Goal: Navigation & Orientation: Understand site structure

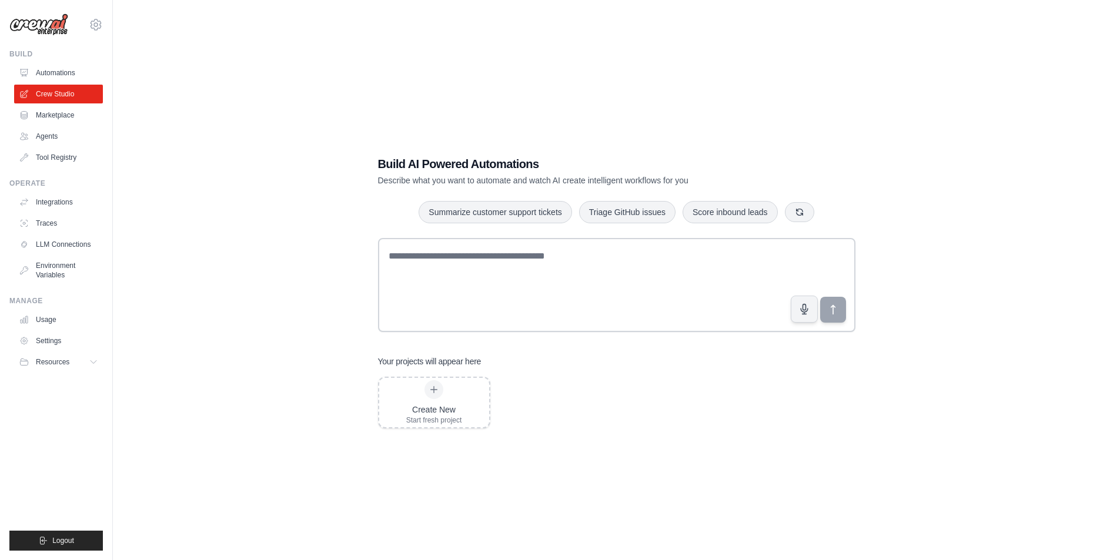
click at [61, 105] on ul "Automations Crew Studio Marketplace Agents Tool Registry" at bounding box center [58, 115] width 89 height 103
click at [61, 109] on link "Marketplace" at bounding box center [59, 115] width 89 height 19
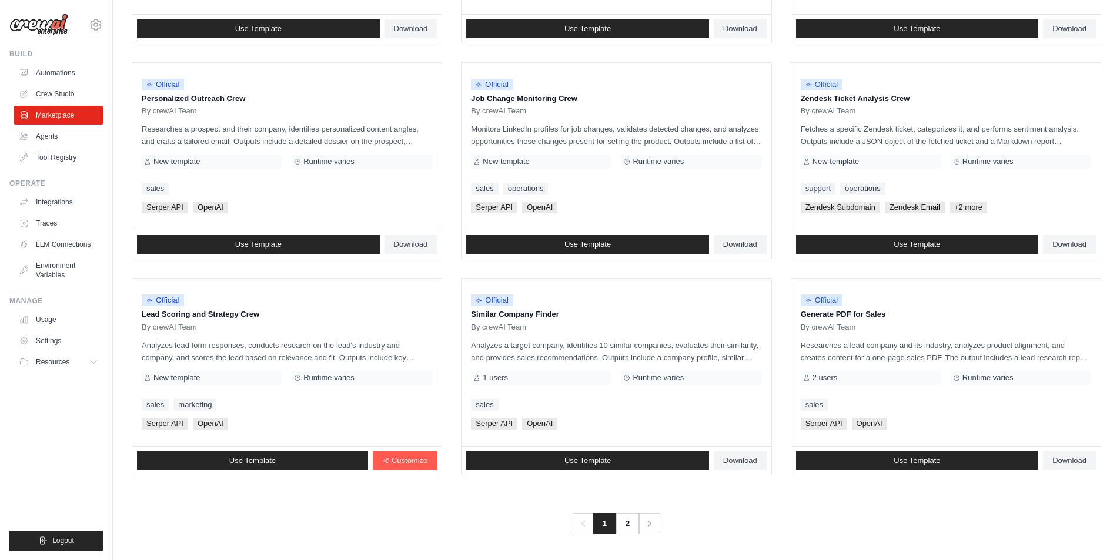
scroll to position [527, 0]
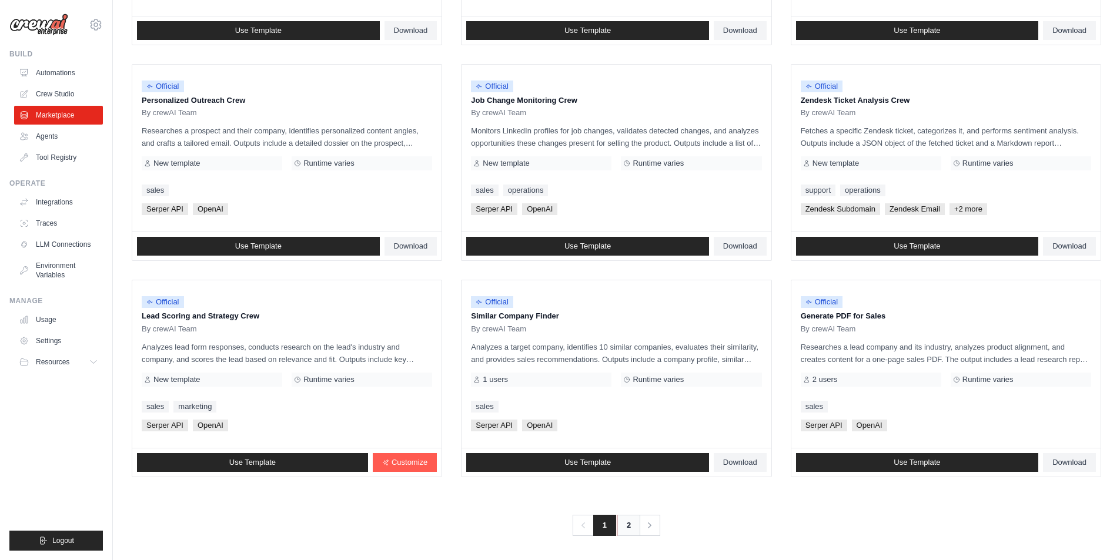
click at [622, 524] on link "2" at bounding box center [629, 525] width 24 height 21
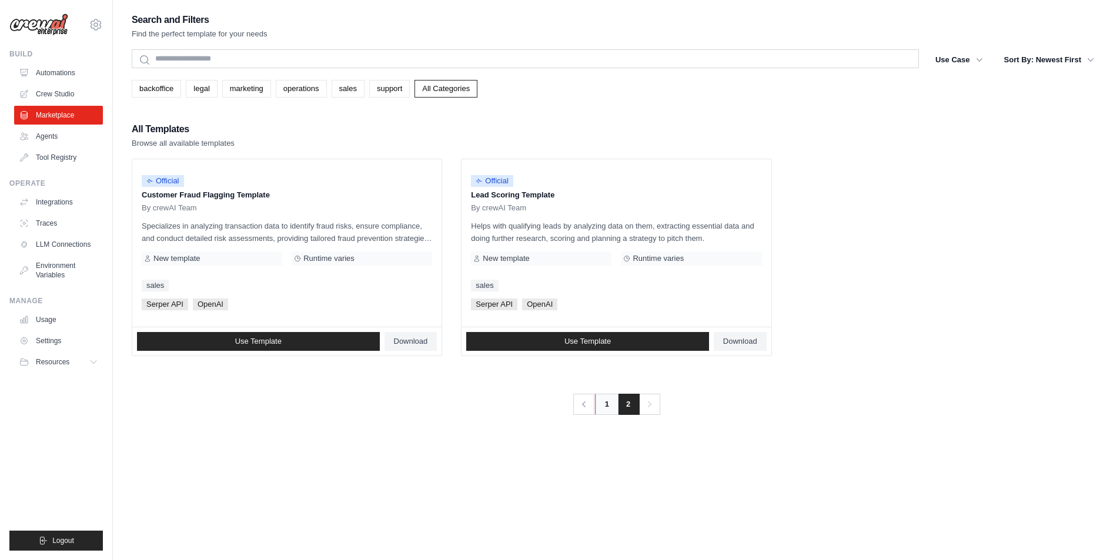
click at [607, 395] on link "1" at bounding box center [607, 404] width 24 height 21
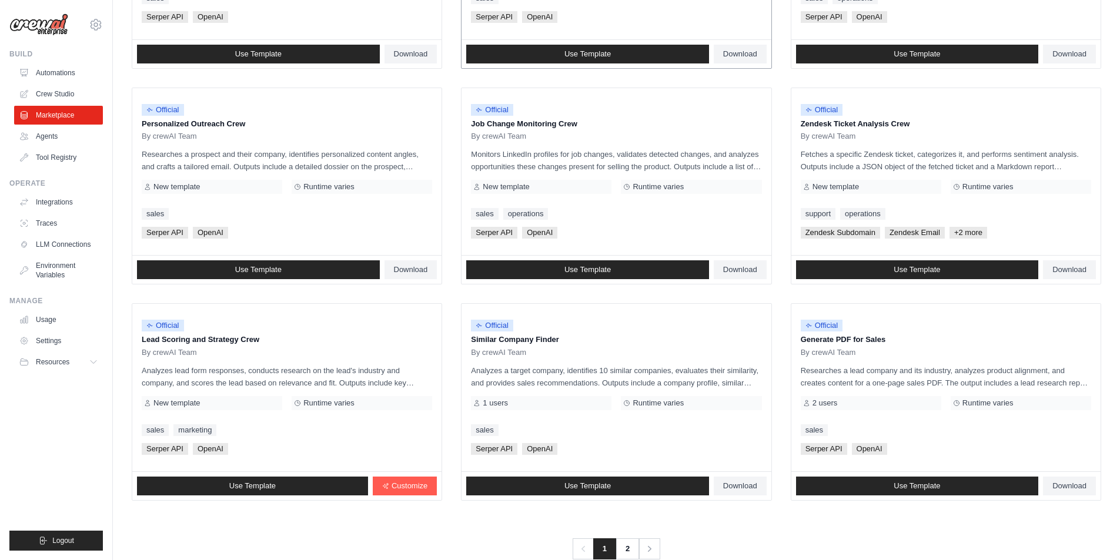
scroll to position [505, 0]
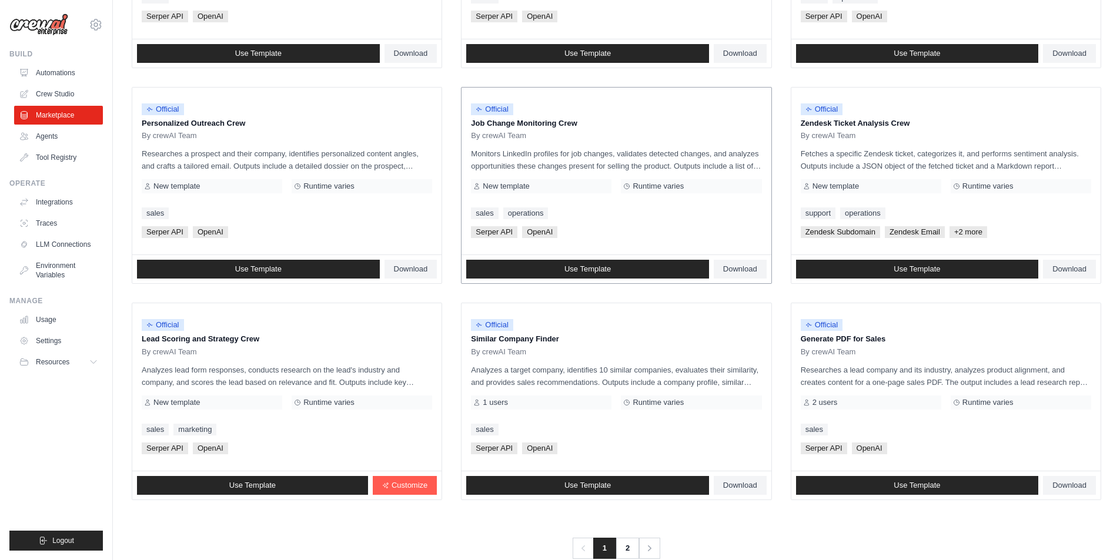
click at [679, 167] on p "Monitors LinkedIn profiles for job changes, validates detected changes, and ana…" at bounding box center [616, 160] width 290 height 25
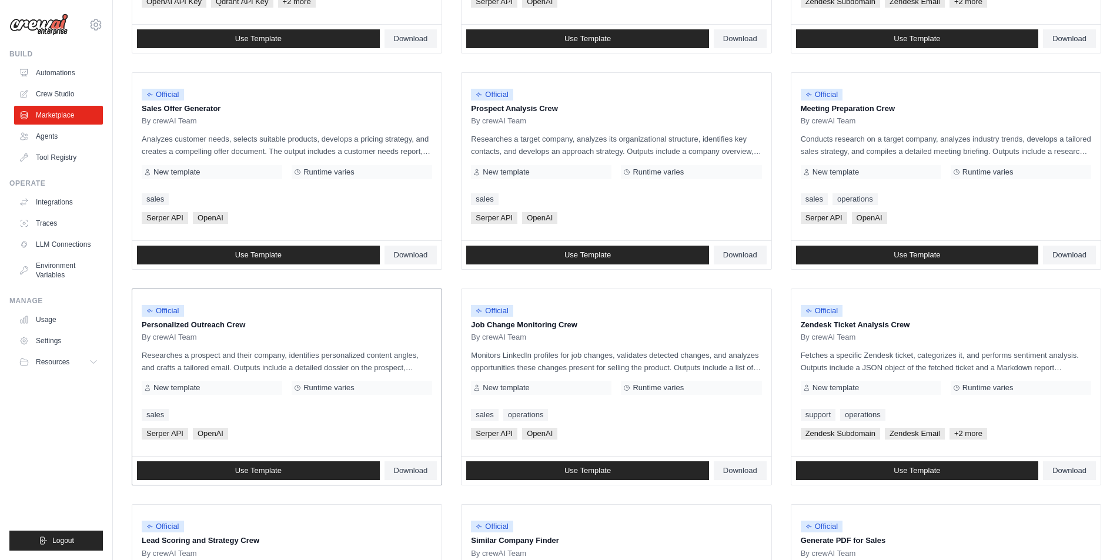
scroll to position [0, 0]
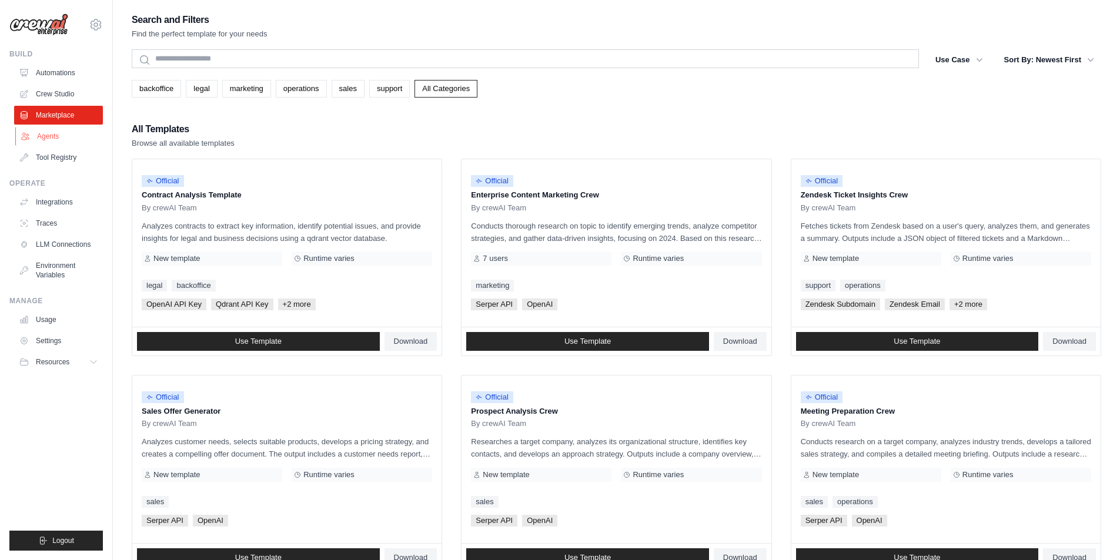
click at [46, 136] on link "Agents" at bounding box center [59, 136] width 89 height 19
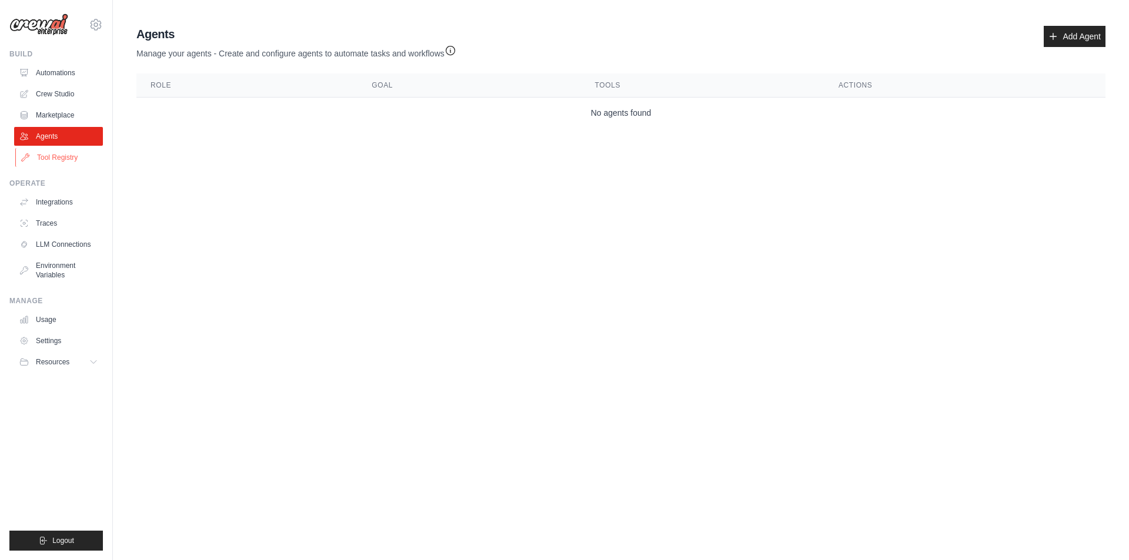
click at [63, 159] on link "Tool Registry" at bounding box center [59, 157] width 89 height 19
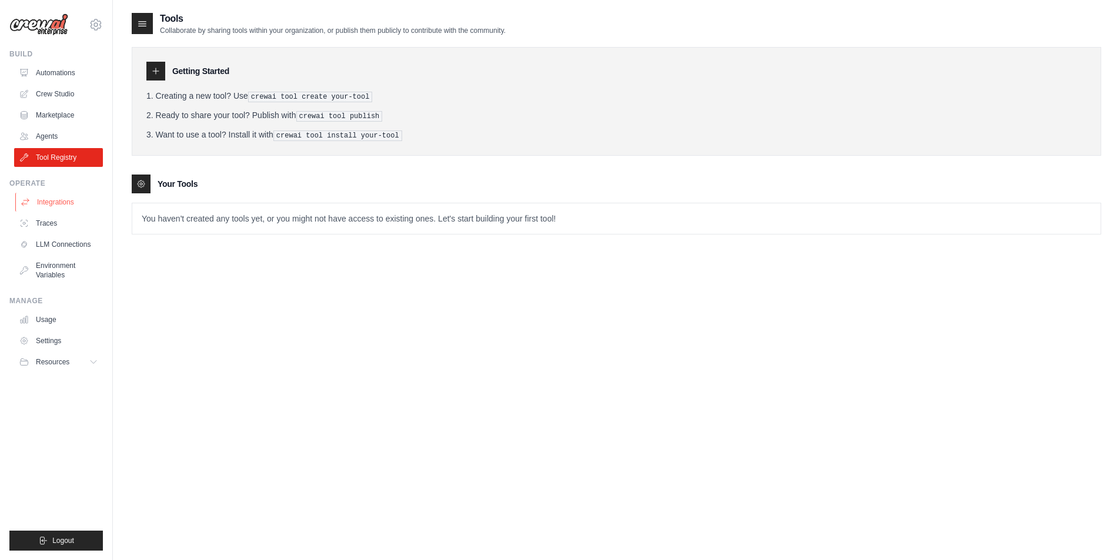
click at [55, 206] on link "Integrations" at bounding box center [59, 202] width 89 height 19
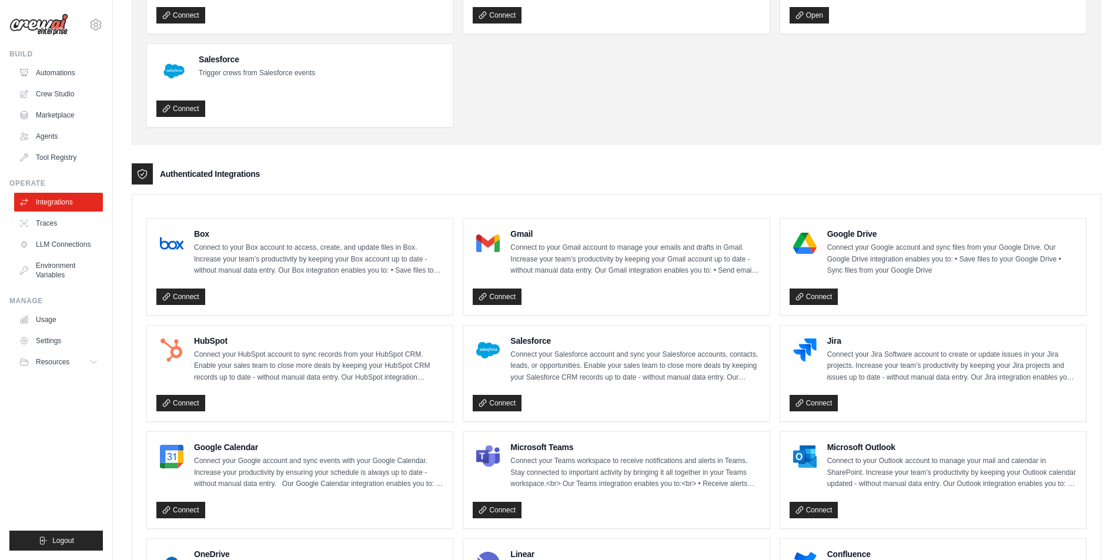
scroll to position [40, 0]
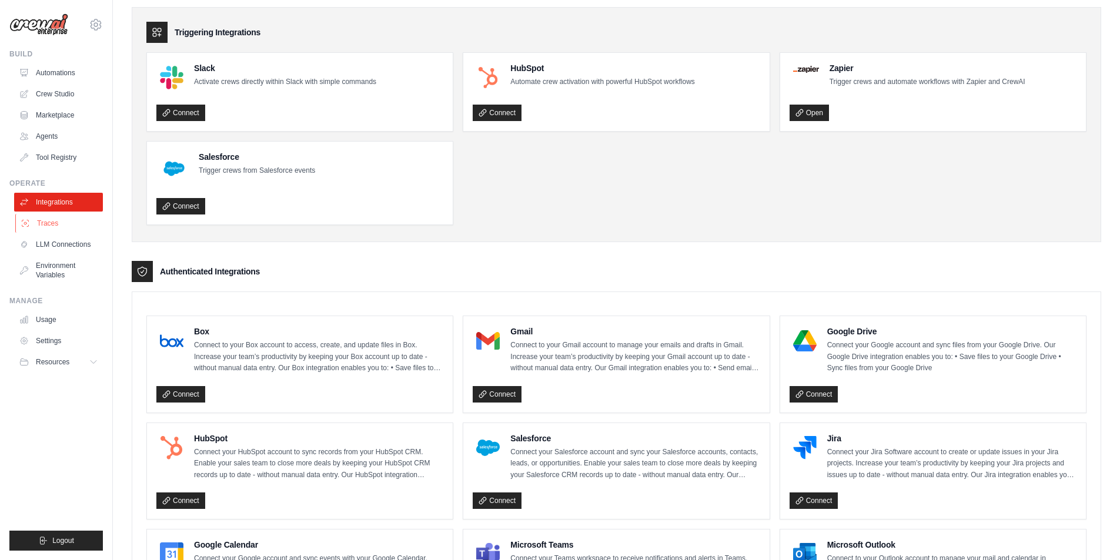
click at [38, 223] on link "Traces" at bounding box center [59, 223] width 89 height 19
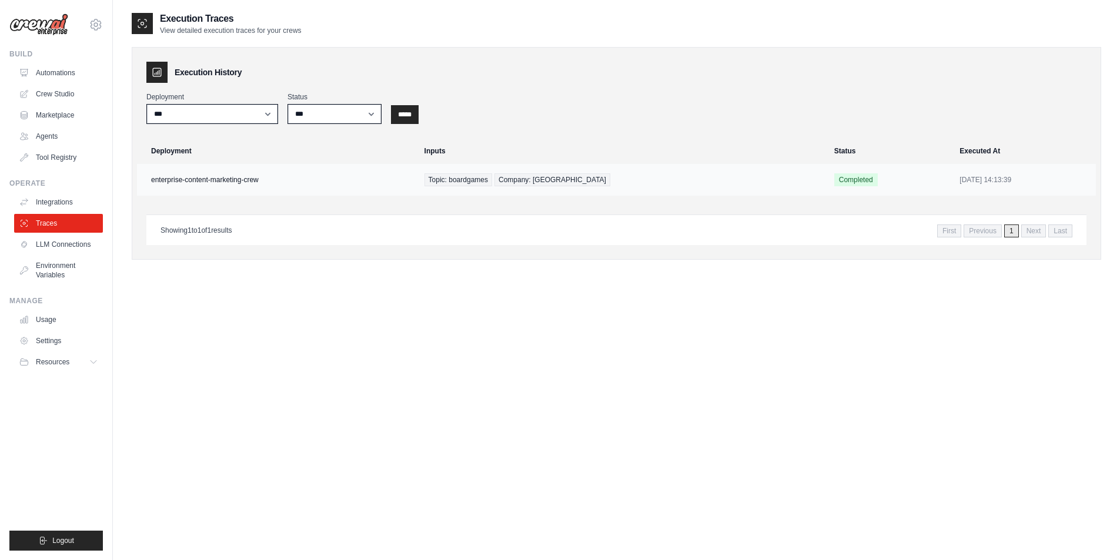
click at [339, 188] on td "enterprise-content-marketing-crew" at bounding box center [277, 180] width 280 height 32
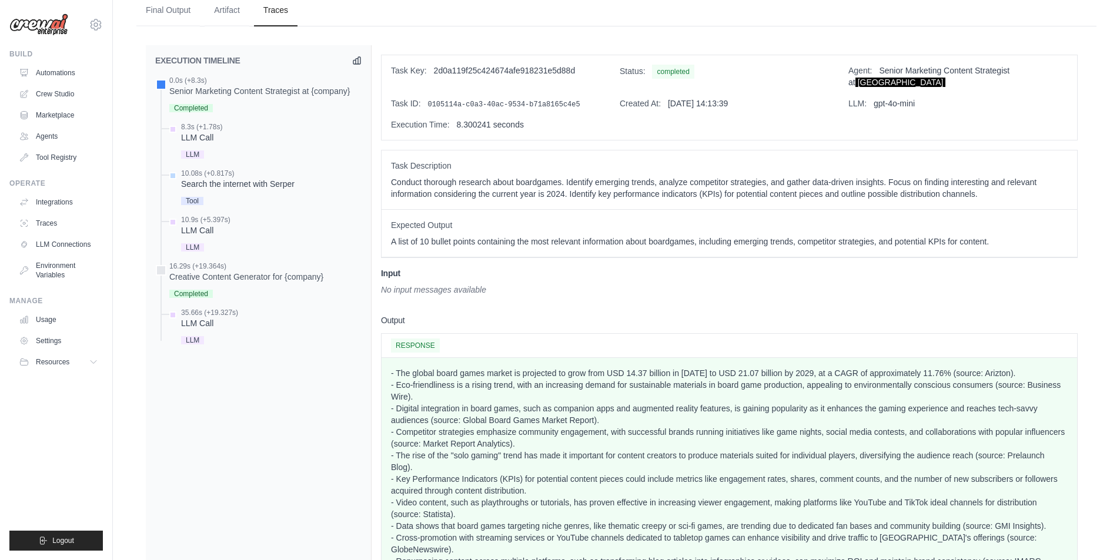
scroll to position [311, 0]
click at [52, 118] on link "Marketplace" at bounding box center [59, 115] width 89 height 19
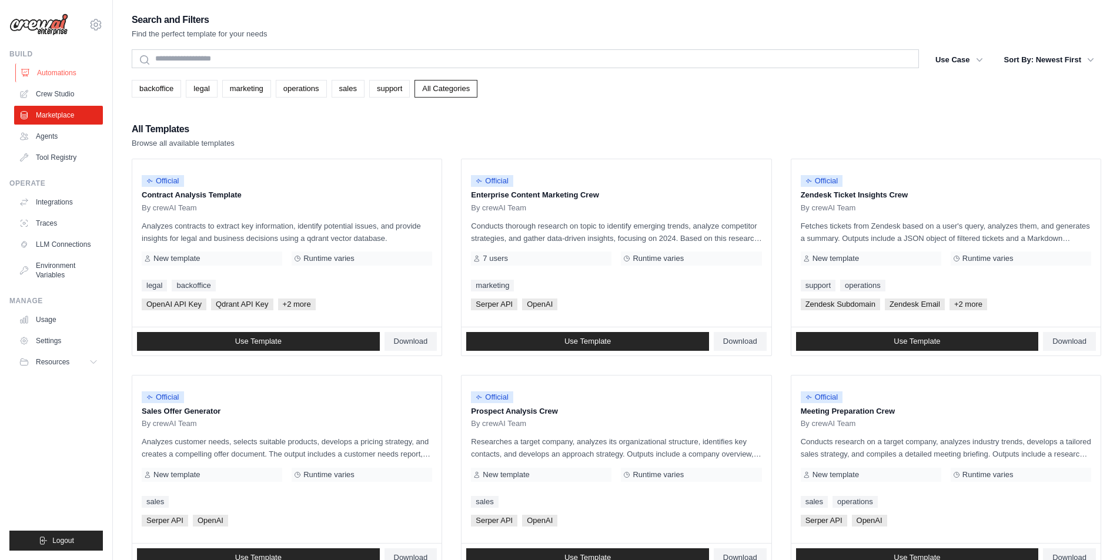
click at [62, 72] on link "Automations" at bounding box center [59, 73] width 89 height 19
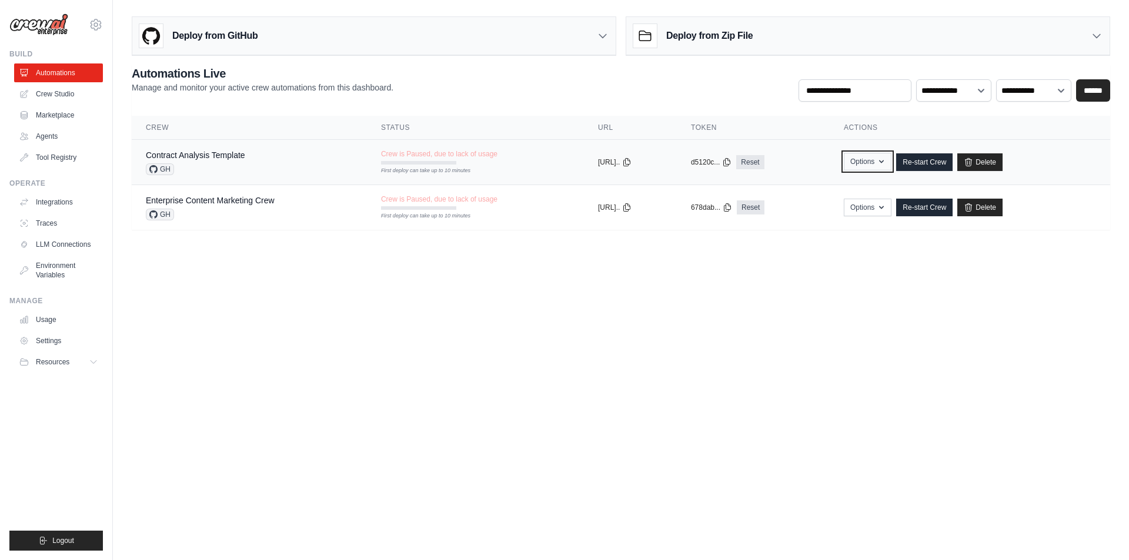
click at [891, 167] on button "Options" at bounding box center [868, 162] width 48 height 18
click at [855, 213] on link "Export React TSX Component" at bounding box center [826, 209] width 132 height 21
click at [726, 37] on h3 "Deploy from Zip File" at bounding box center [709, 36] width 86 height 14
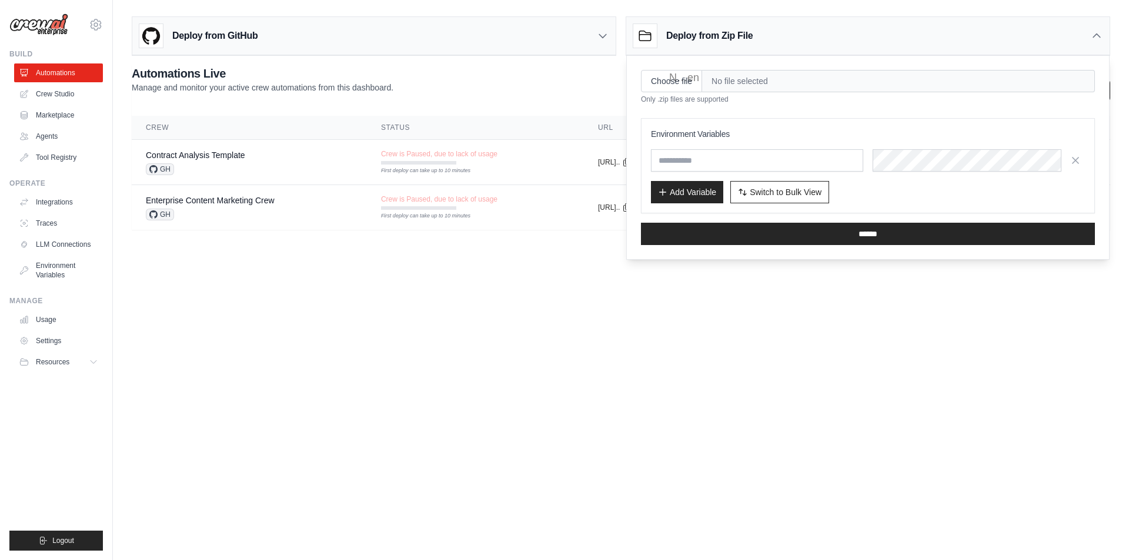
click at [753, 428] on body "mail@bogdan-pop.com Settings Build Automations Crew Studio" at bounding box center [564, 280] width 1129 height 560
click at [93, 249] on link "LLM Connections" at bounding box center [59, 244] width 89 height 19
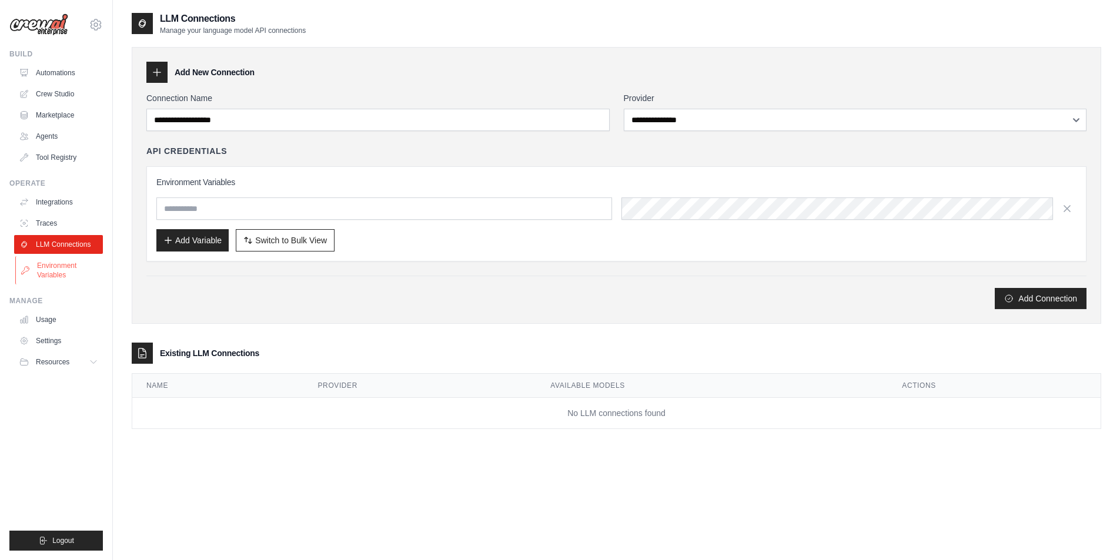
click at [66, 281] on link "Environment Variables" at bounding box center [59, 270] width 89 height 28
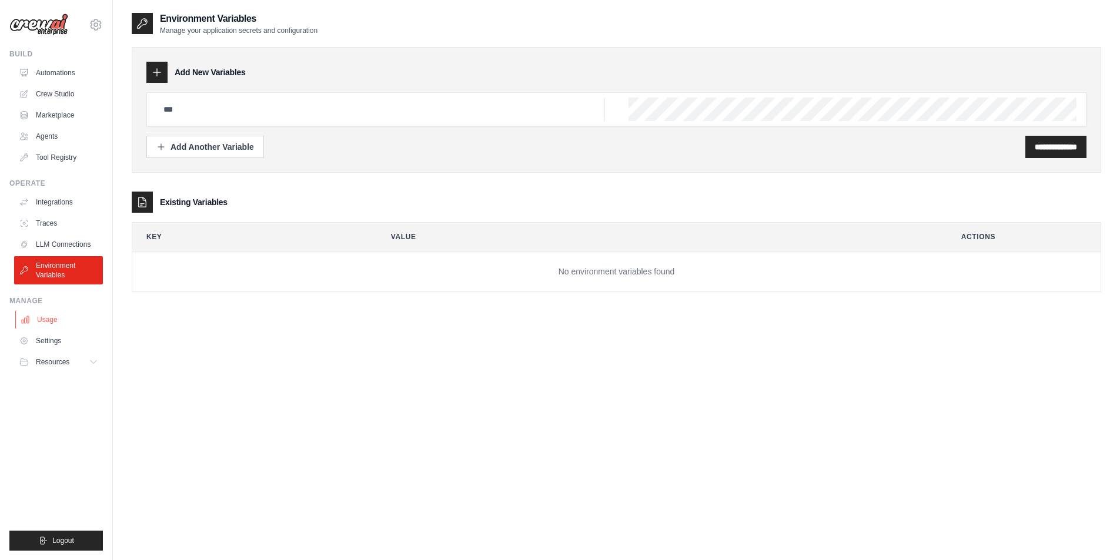
click at [61, 326] on link "Usage" at bounding box center [59, 319] width 89 height 19
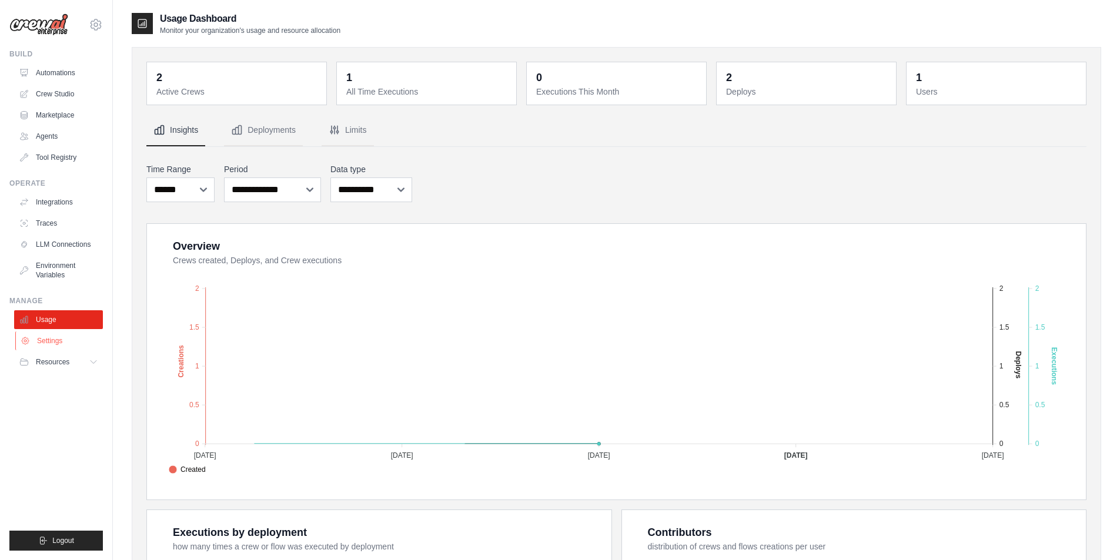
click at [59, 336] on link "Settings" at bounding box center [59, 341] width 89 height 19
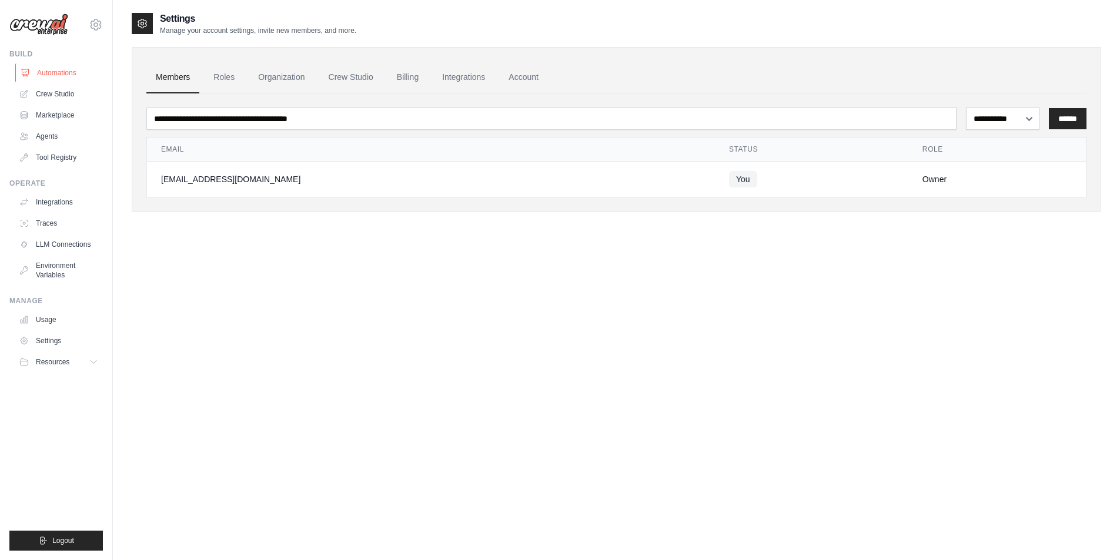
click at [75, 78] on link "Automations" at bounding box center [59, 73] width 89 height 19
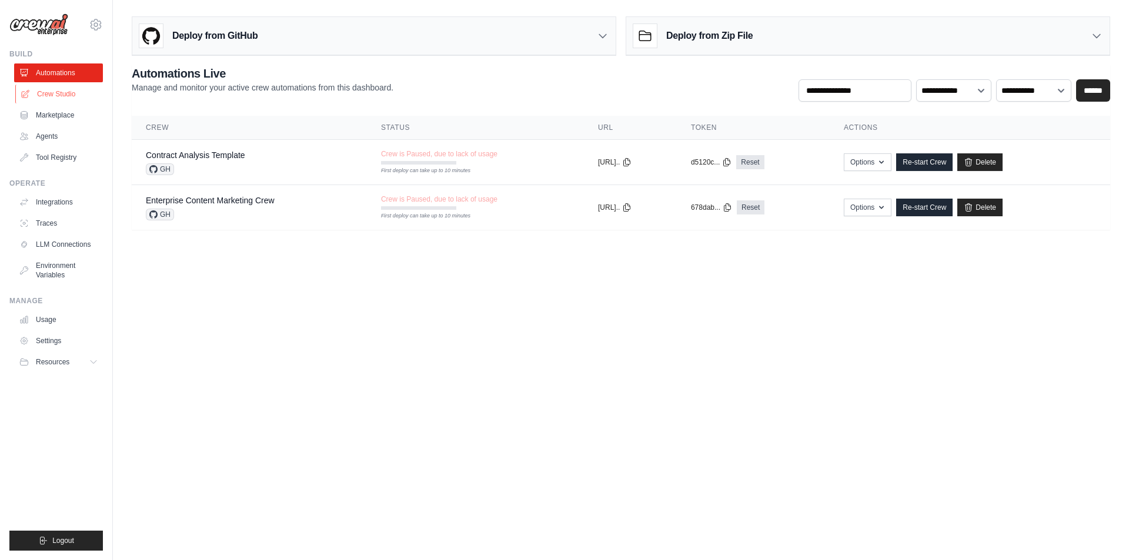
click at [66, 95] on link "Crew Studio" at bounding box center [59, 94] width 89 height 19
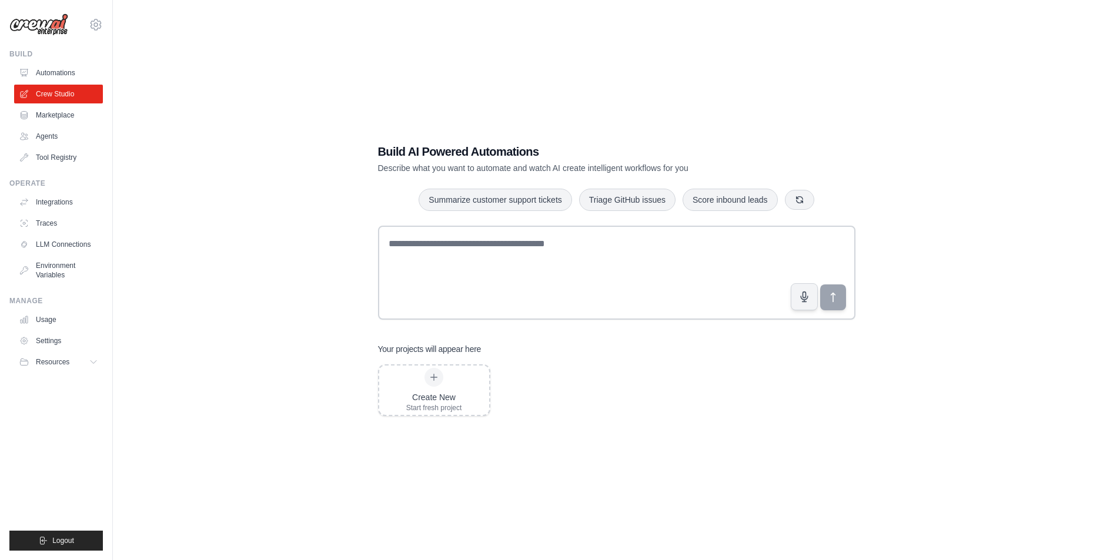
scroll to position [12, 0]
click at [55, 115] on link "Marketplace" at bounding box center [59, 115] width 89 height 19
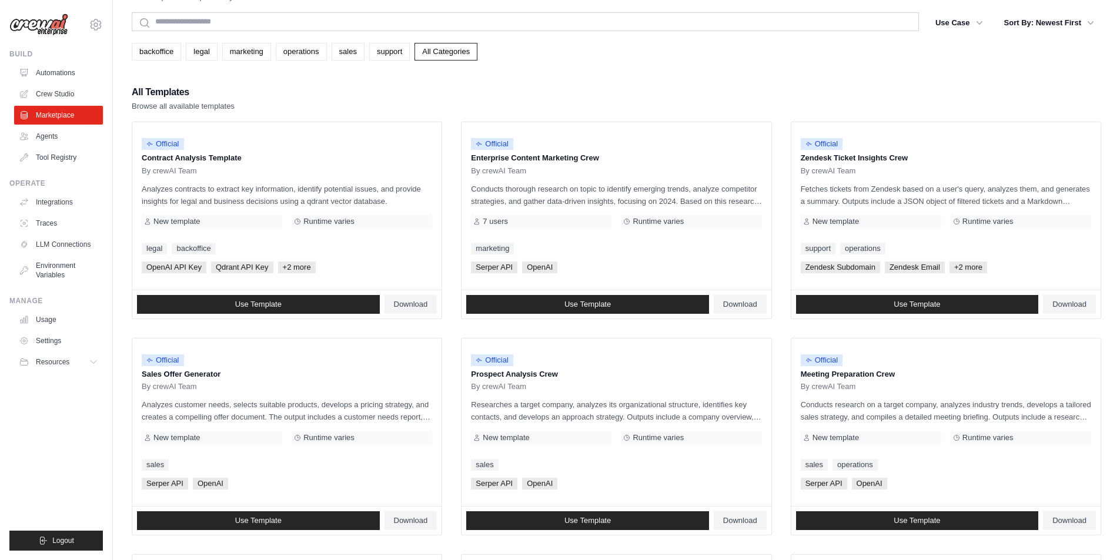
scroll to position [36, 0]
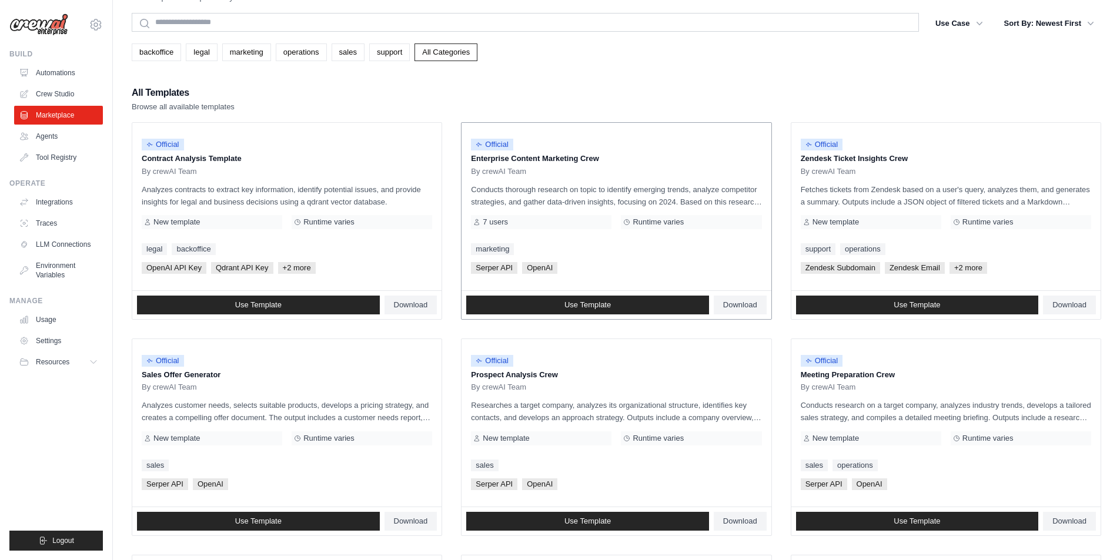
click at [657, 200] on p "Conducts thorough research on topic to identify emerging trends, analyze compet…" at bounding box center [616, 195] width 290 height 25
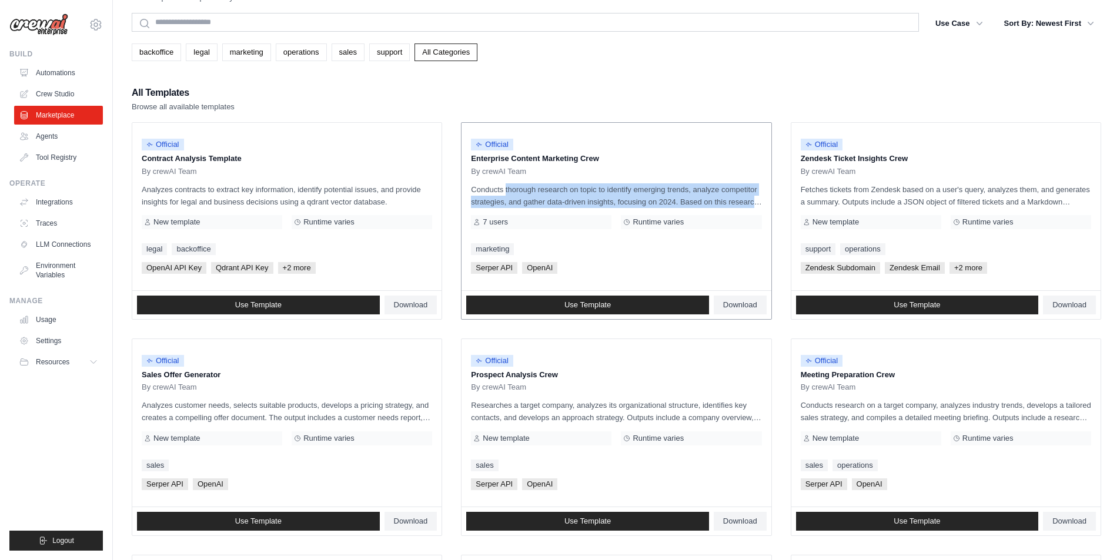
click at [657, 200] on p "Conducts thorough research on topic to identify emerging trends, analyze compet…" at bounding box center [616, 195] width 290 height 25
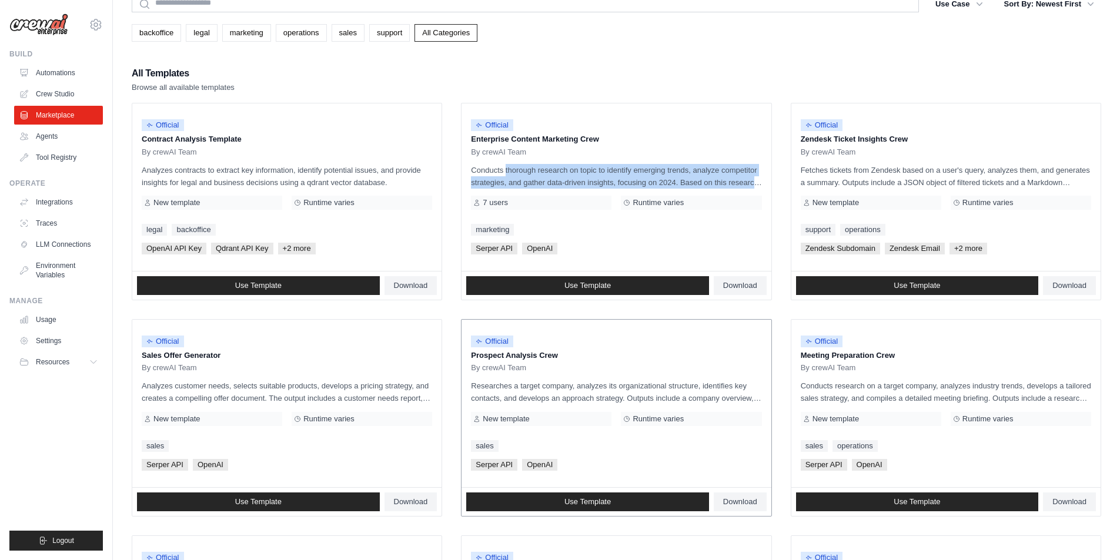
scroll to position [0, 0]
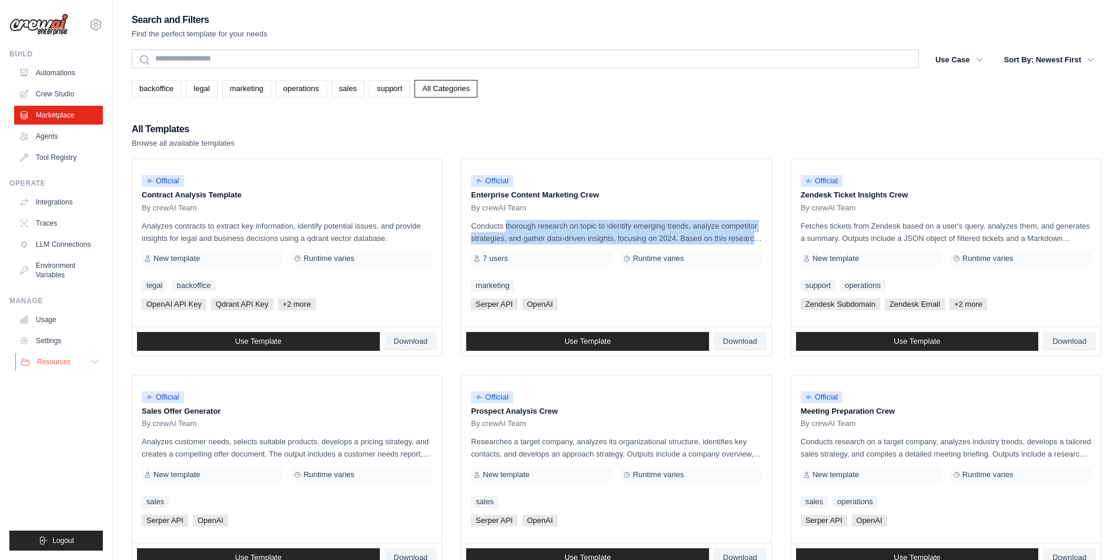
click at [84, 358] on button "Resources" at bounding box center [59, 362] width 89 height 19
click at [94, 366] on icon at bounding box center [94, 362] width 9 height 9
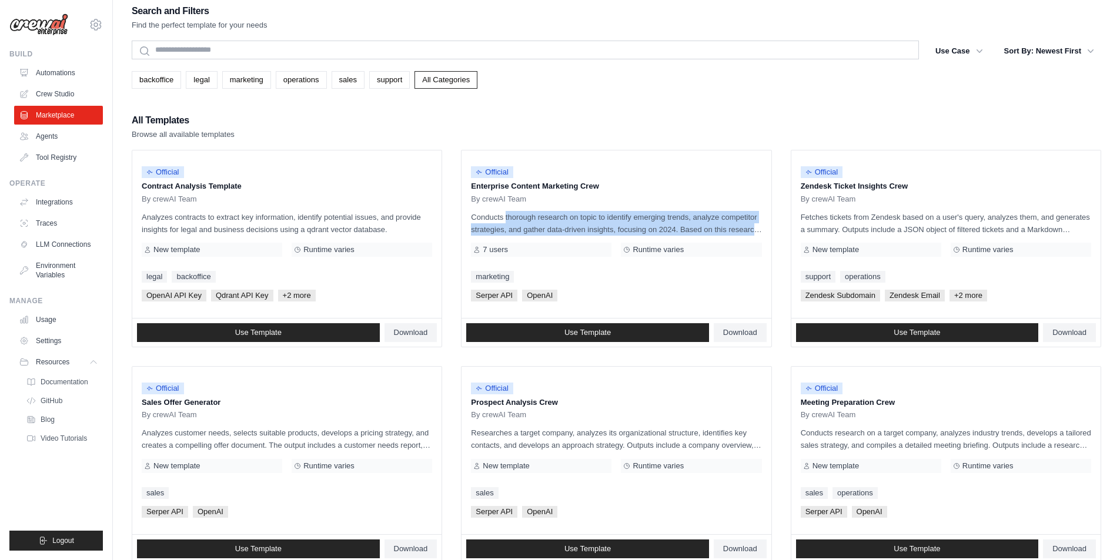
scroll to position [9, 0]
